Goal: Navigation & Orientation: Find specific page/section

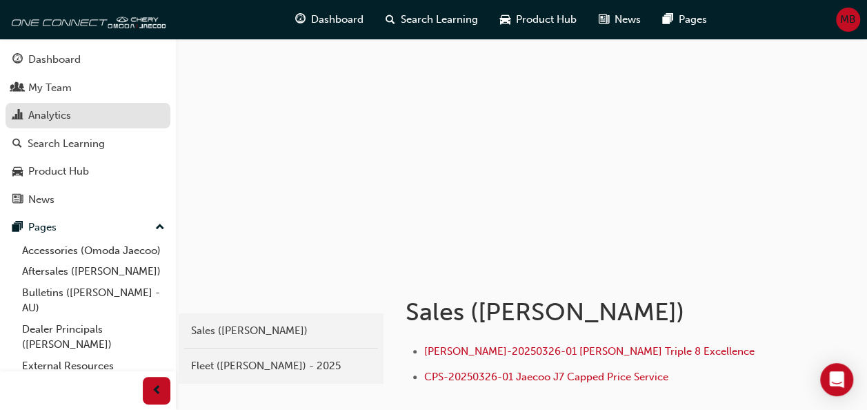
click at [58, 115] on div "Analytics" at bounding box center [49, 116] width 43 height 16
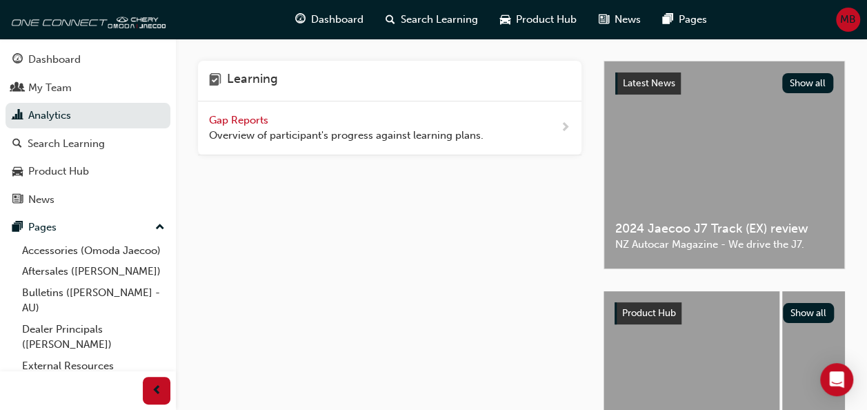
click at [244, 117] on span "Gap Reports" at bounding box center [240, 120] width 62 height 12
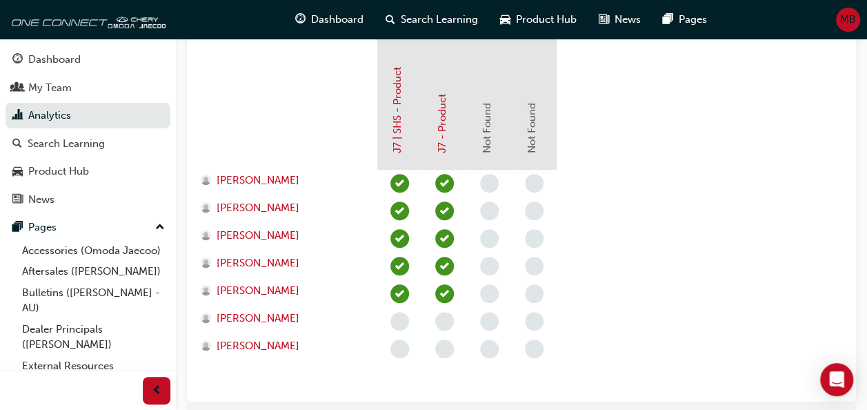
scroll to position [378, 0]
click at [75, 86] on div "My Team" at bounding box center [87, 87] width 151 height 17
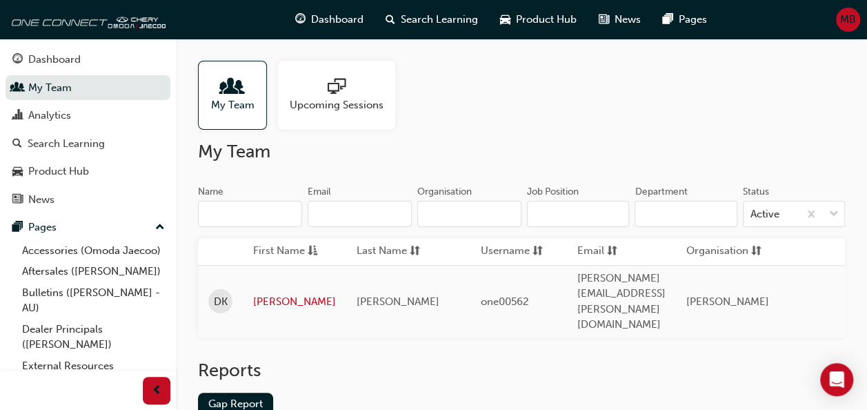
click at [244, 104] on span "My Team" at bounding box center [232, 105] width 43 height 16
click at [59, 112] on div "Analytics" at bounding box center [49, 116] width 43 height 16
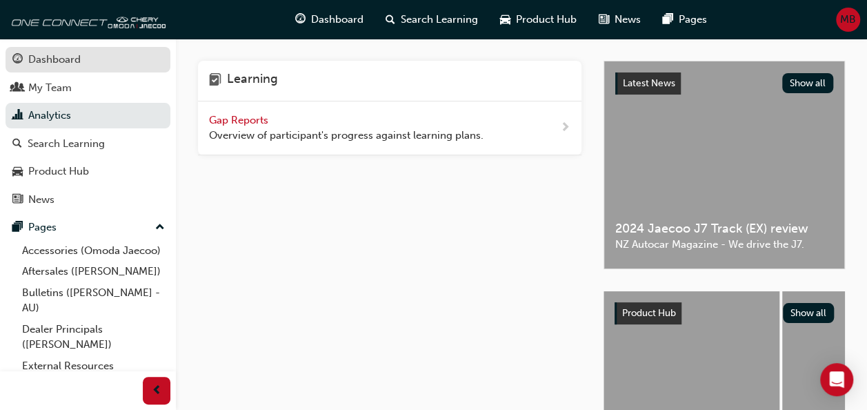
click at [76, 63] on div "Dashboard" at bounding box center [54, 60] width 52 height 16
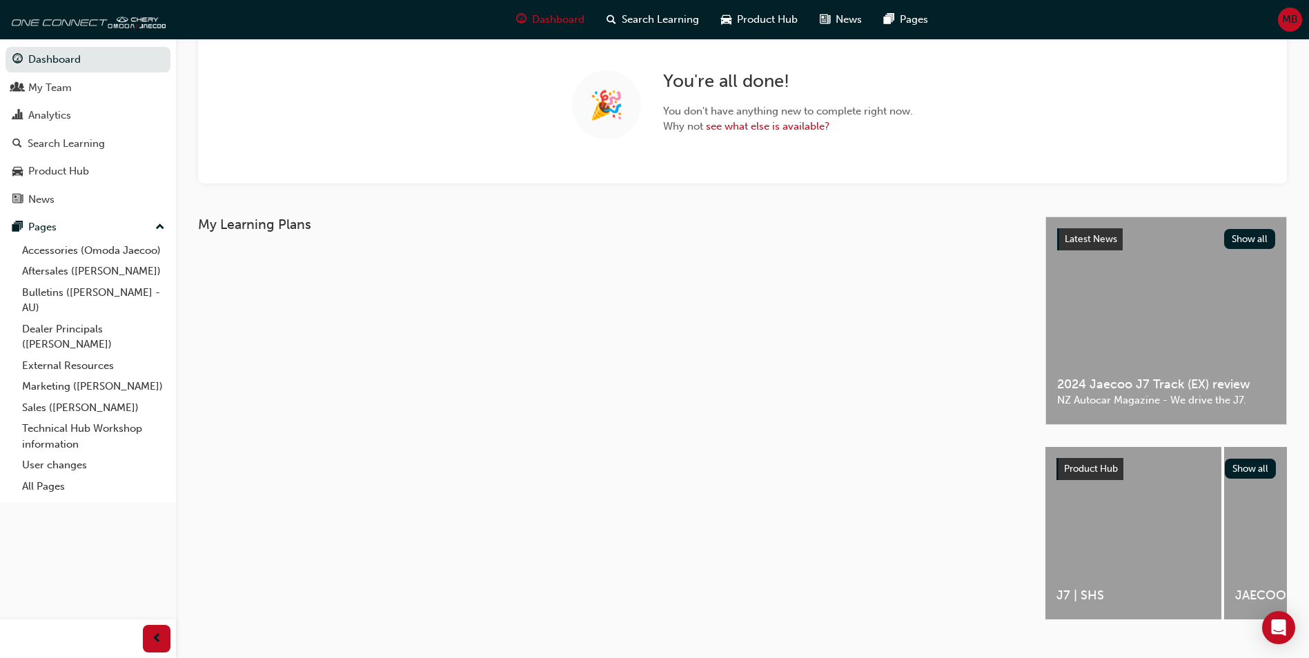
scroll to position [124, 0]
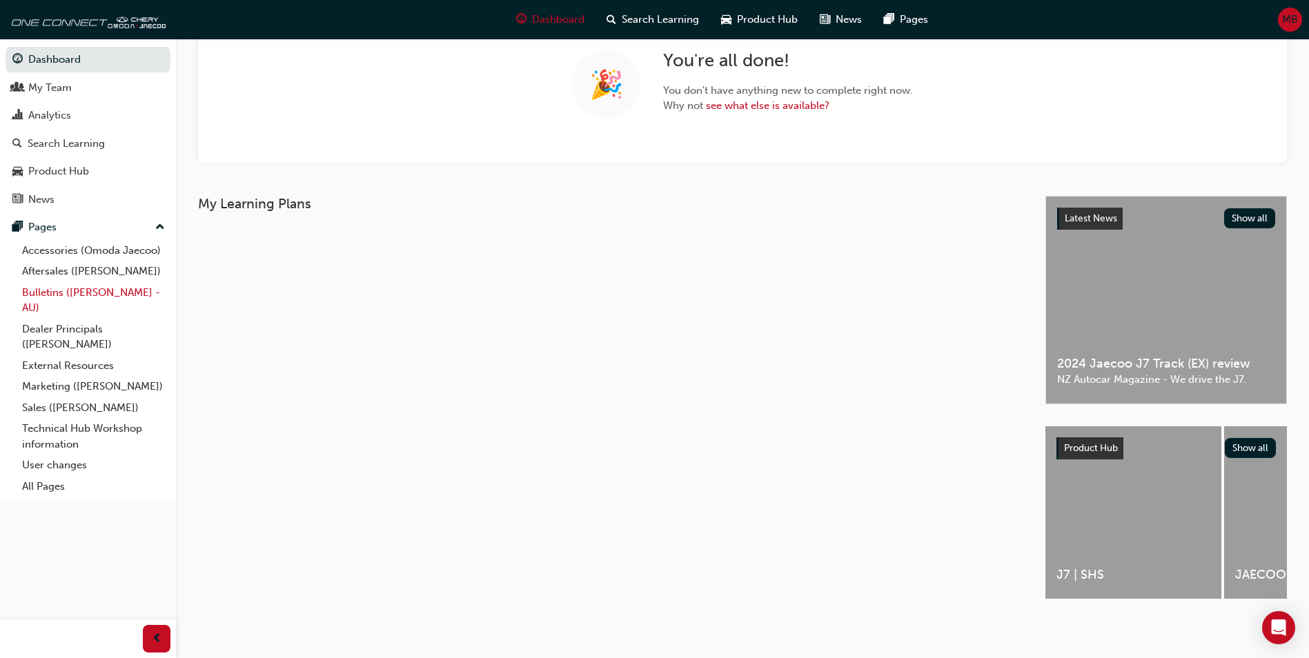
click at [72, 293] on link "Bulletins ([PERSON_NAME] - AU)" at bounding box center [94, 300] width 154 height 37
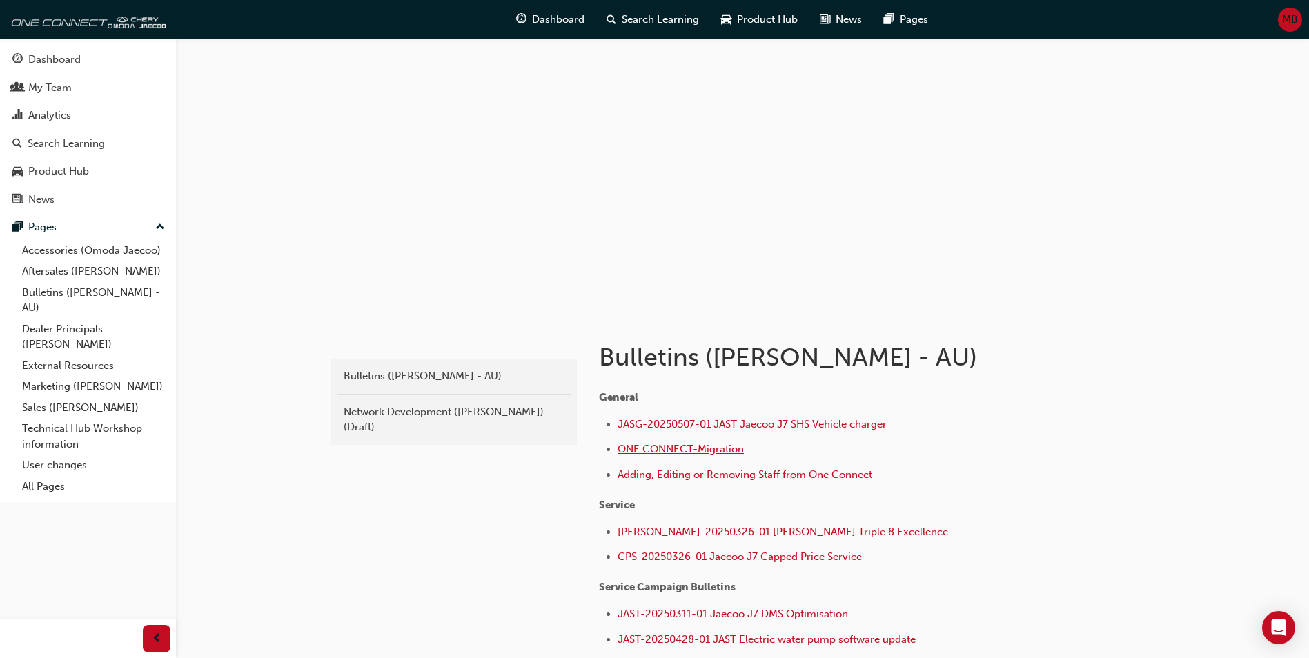
click at [713, 408] on span "ONE CONNECT-Migration" at bounding box center [680, 449] width 126 height 12
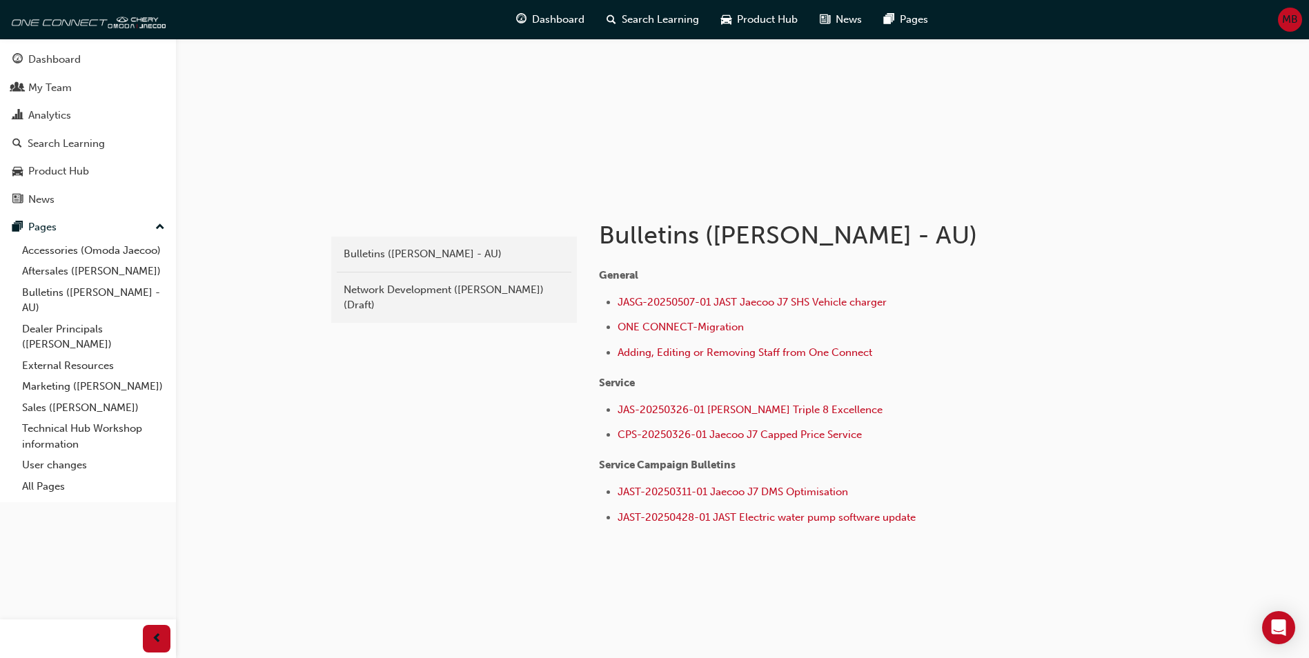
scroll to position [126, 0]
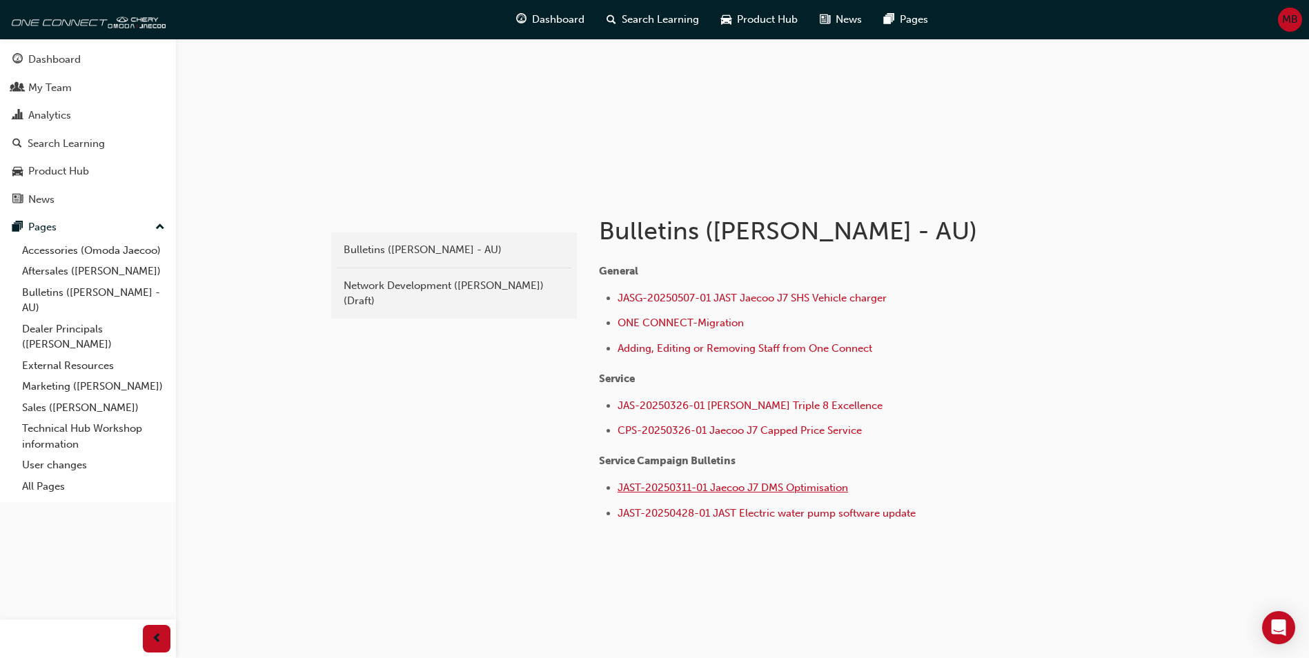
click at [775, 488] on span "JAST-20250311-01 Jaecoo J7 DMS Optimisation" at bounding box center [732, 488] width 230 height 12
